Goal: Navigation & Orientation: Find specific page/section

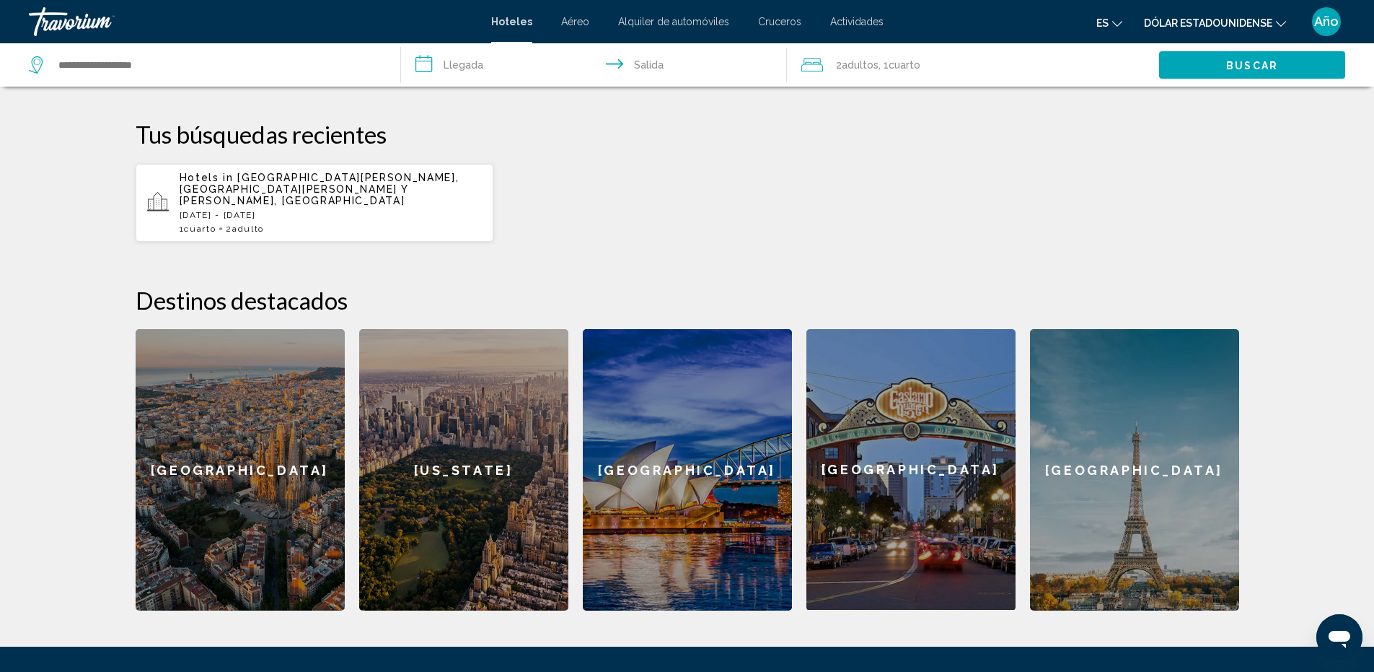
scroll to position [289, 0]
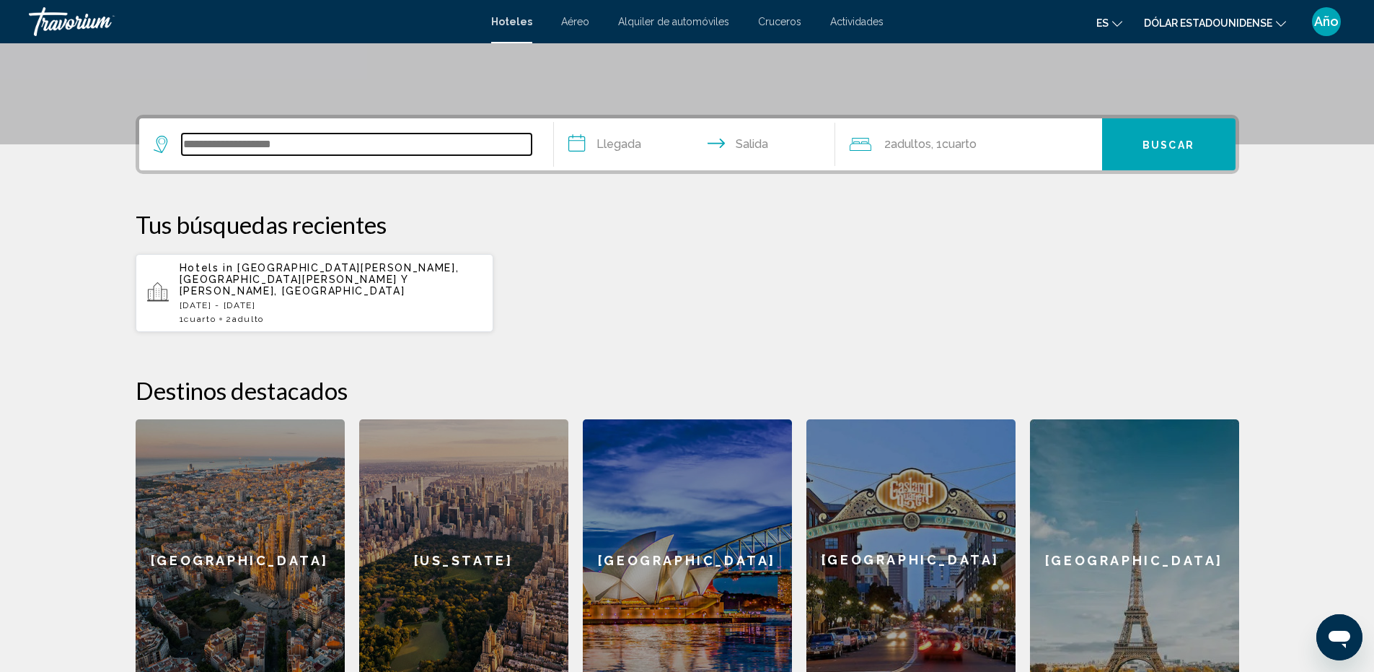
click at [387, 142] on input "Widget de búsqueda" at bounding box center [357, 144] width 350 height 22
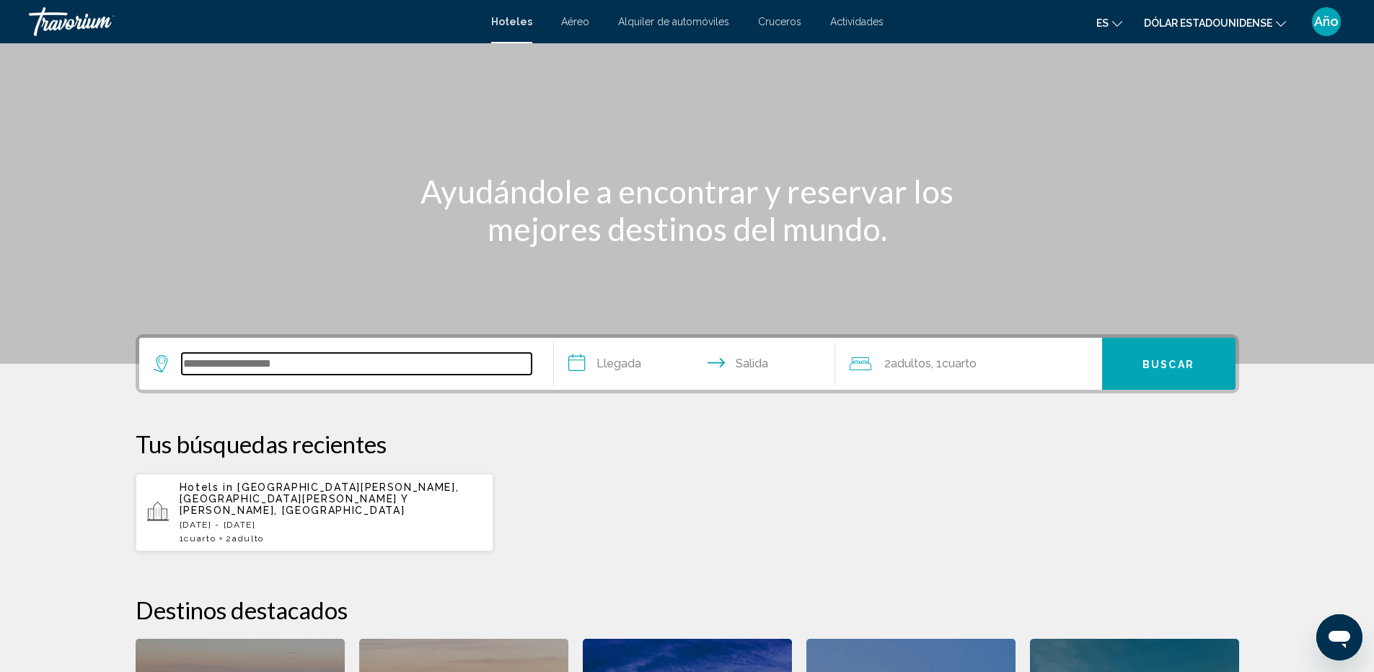
scroll to position [0, 0]
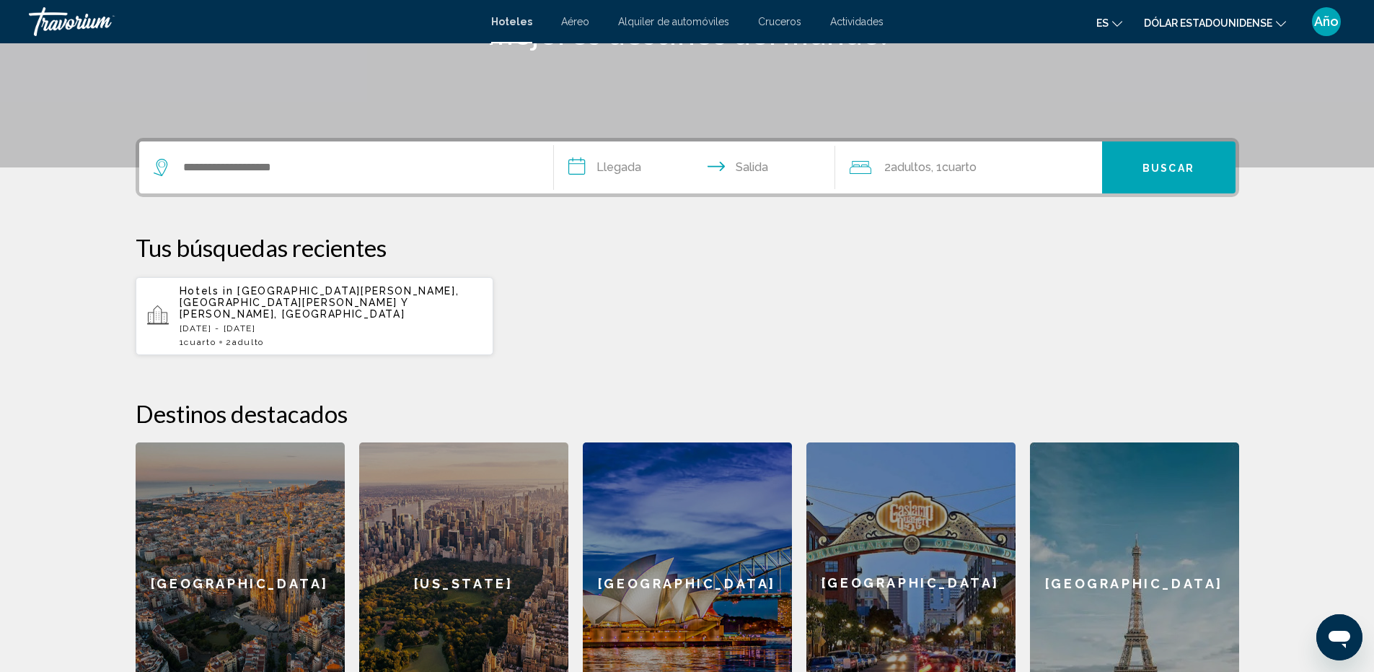
scroll to position [361, 0]
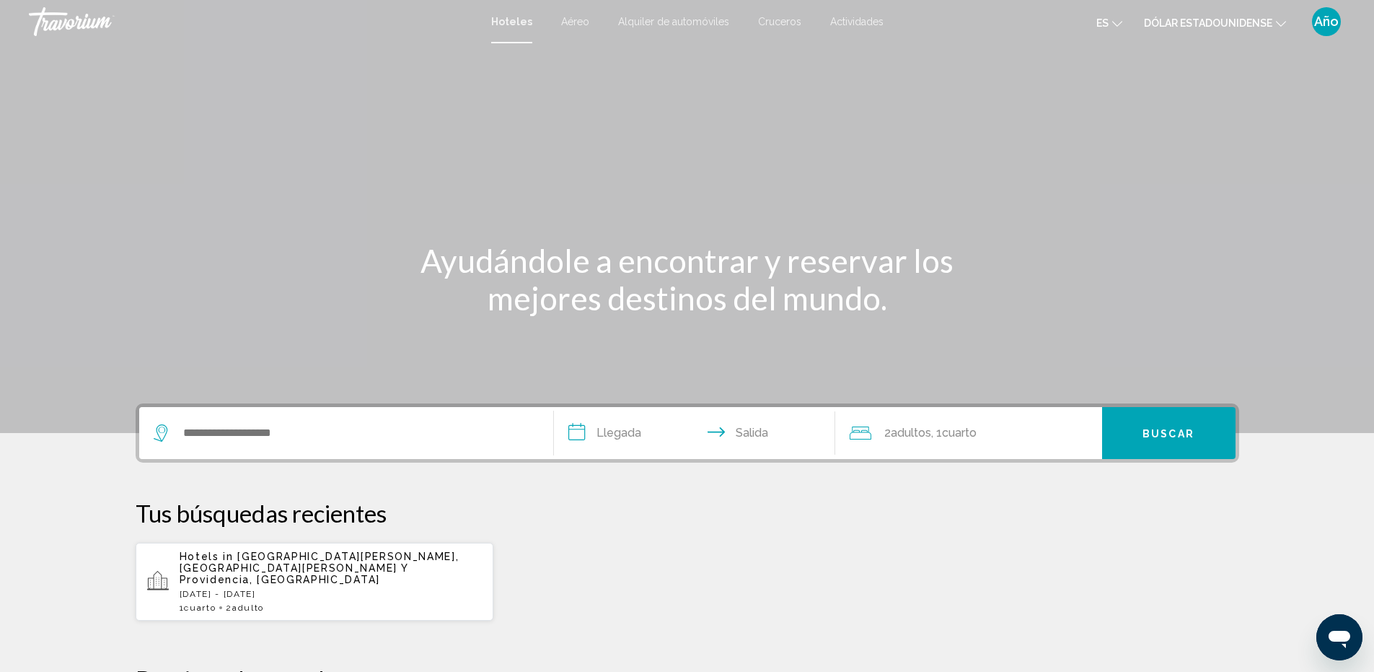
click at [835, 24] on font "Actividades" at bounding box center [856, 22] width 53 height 12
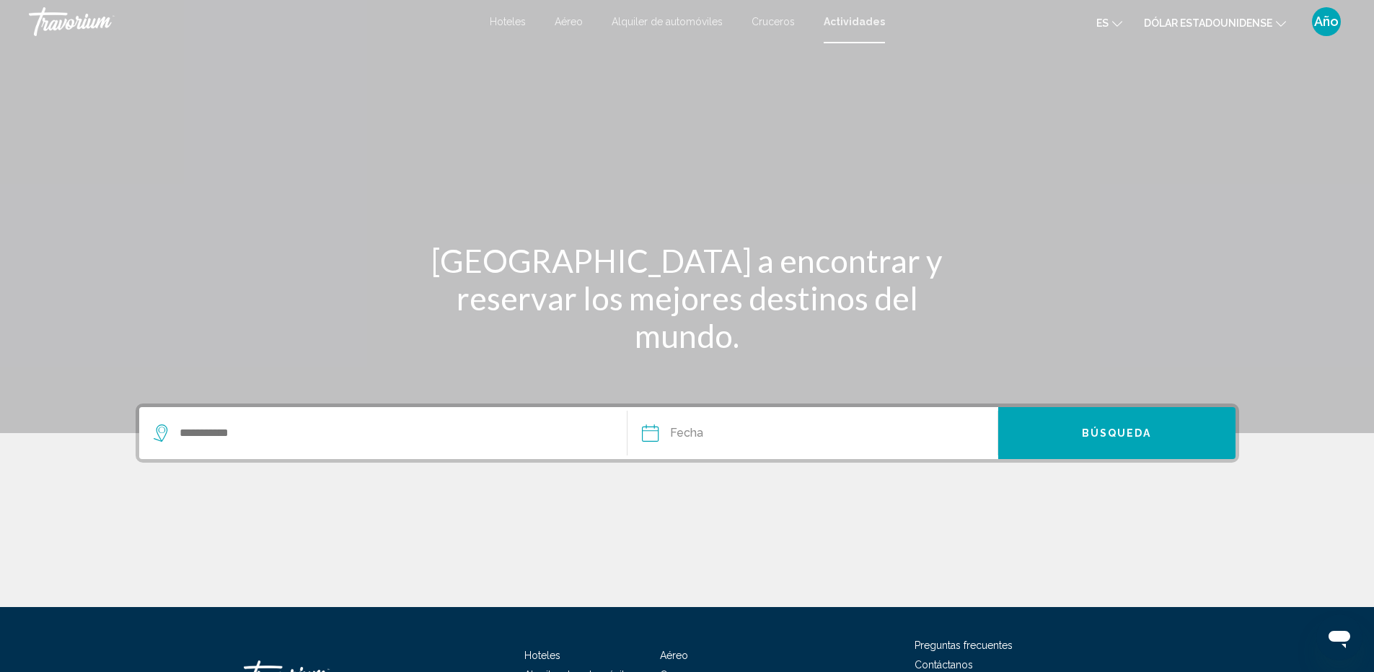
click at [780, 18] on font "Cruceros" at bounding box center [773, 22] width 43 height 12
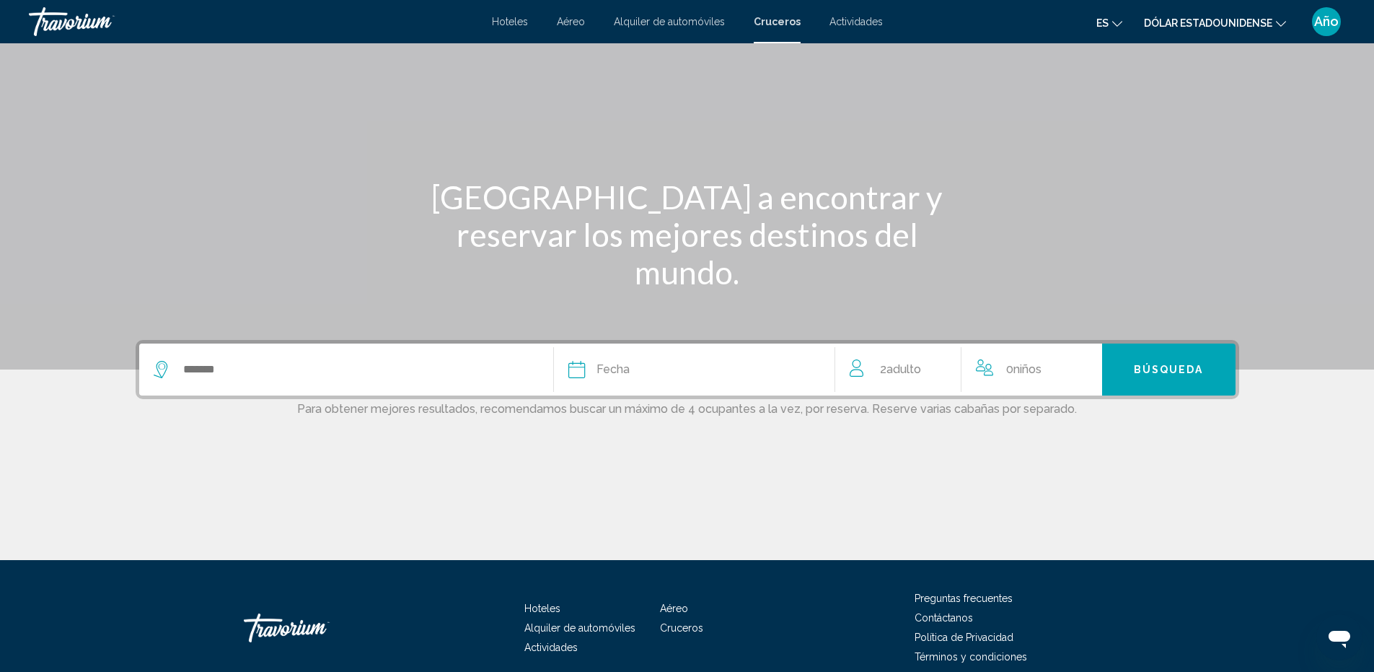
scroll to position [128, 0]
